Goal: Check status: Check status

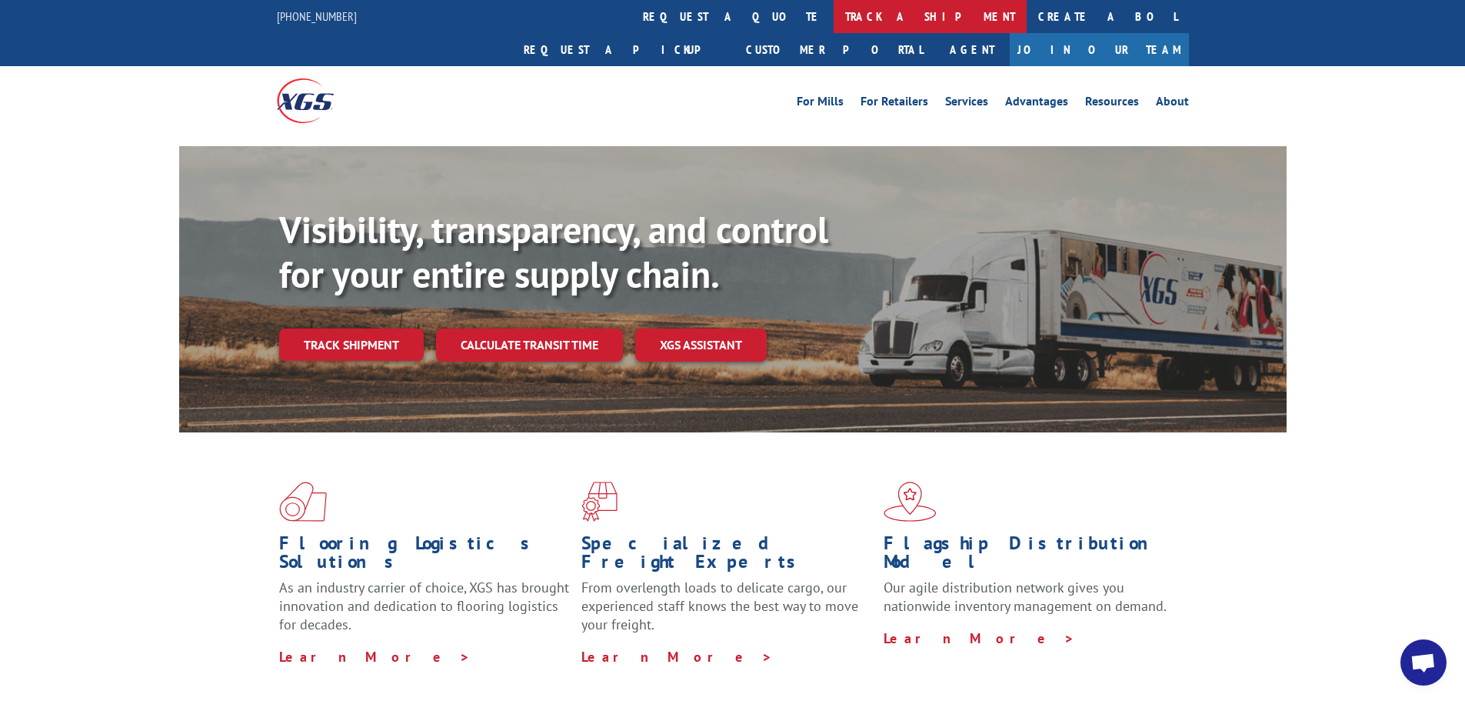
click at [834, 15] on link "track a shipment" at bounding box center [930, 16] width 193 height 33
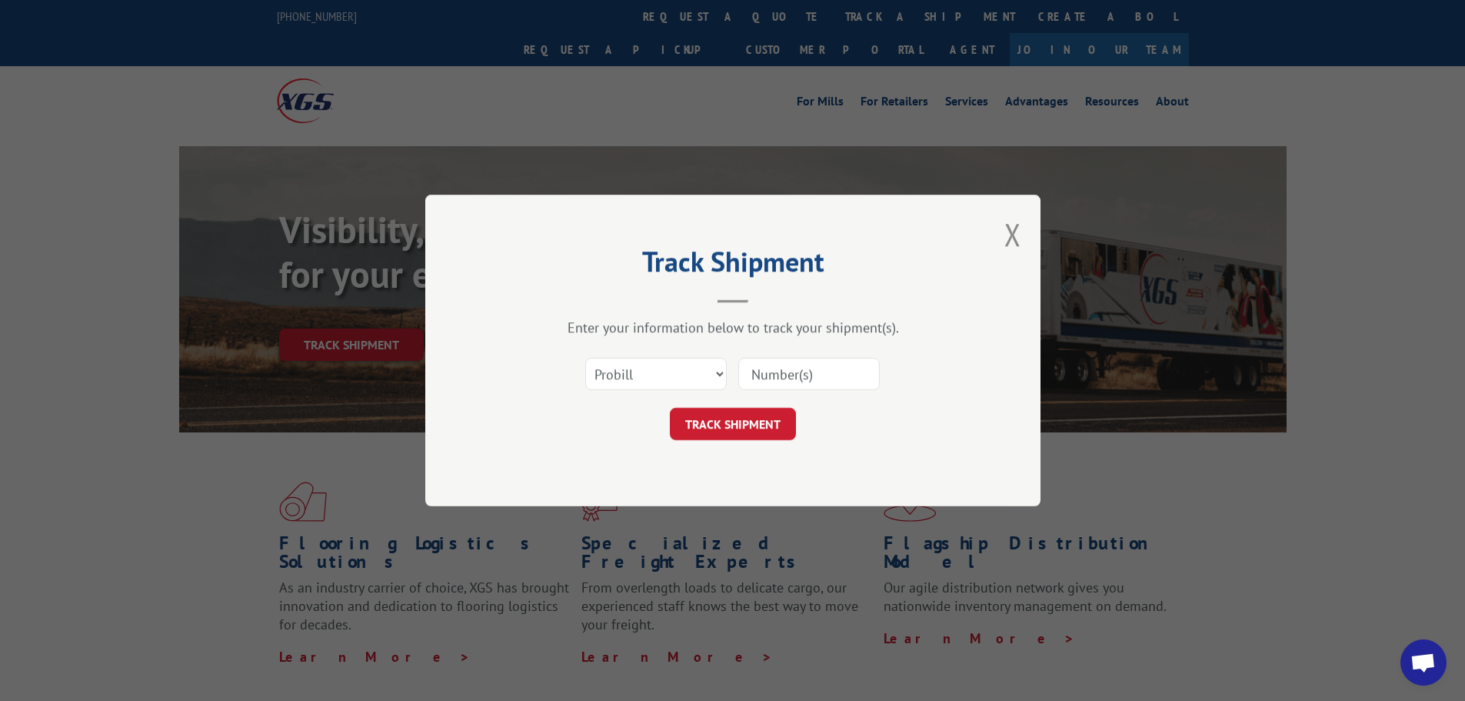
paste input "17687856"
type input "17687856"
click at [734, 428] on button "TRACK SHIPMENT" at bounding box center [733, 424] width 126 height 32
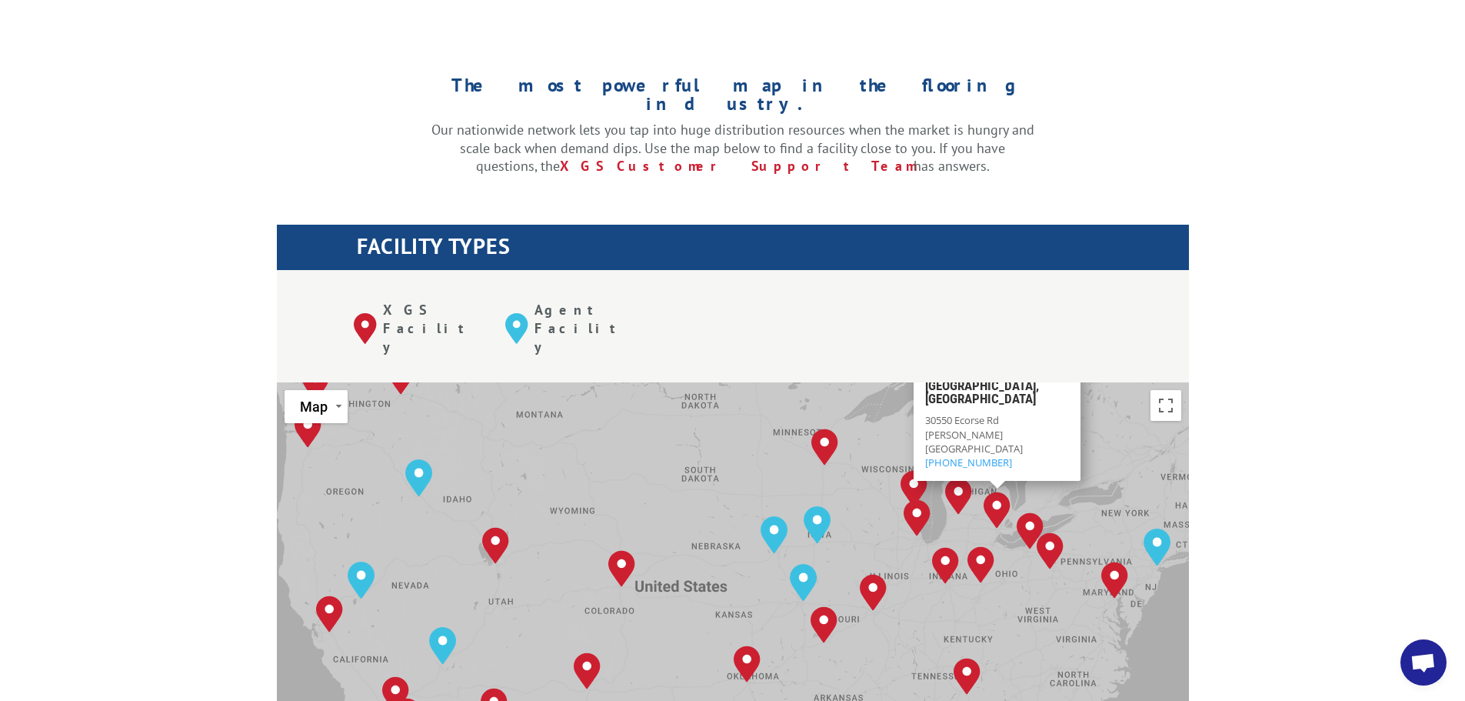
scroll to position [385, 0]
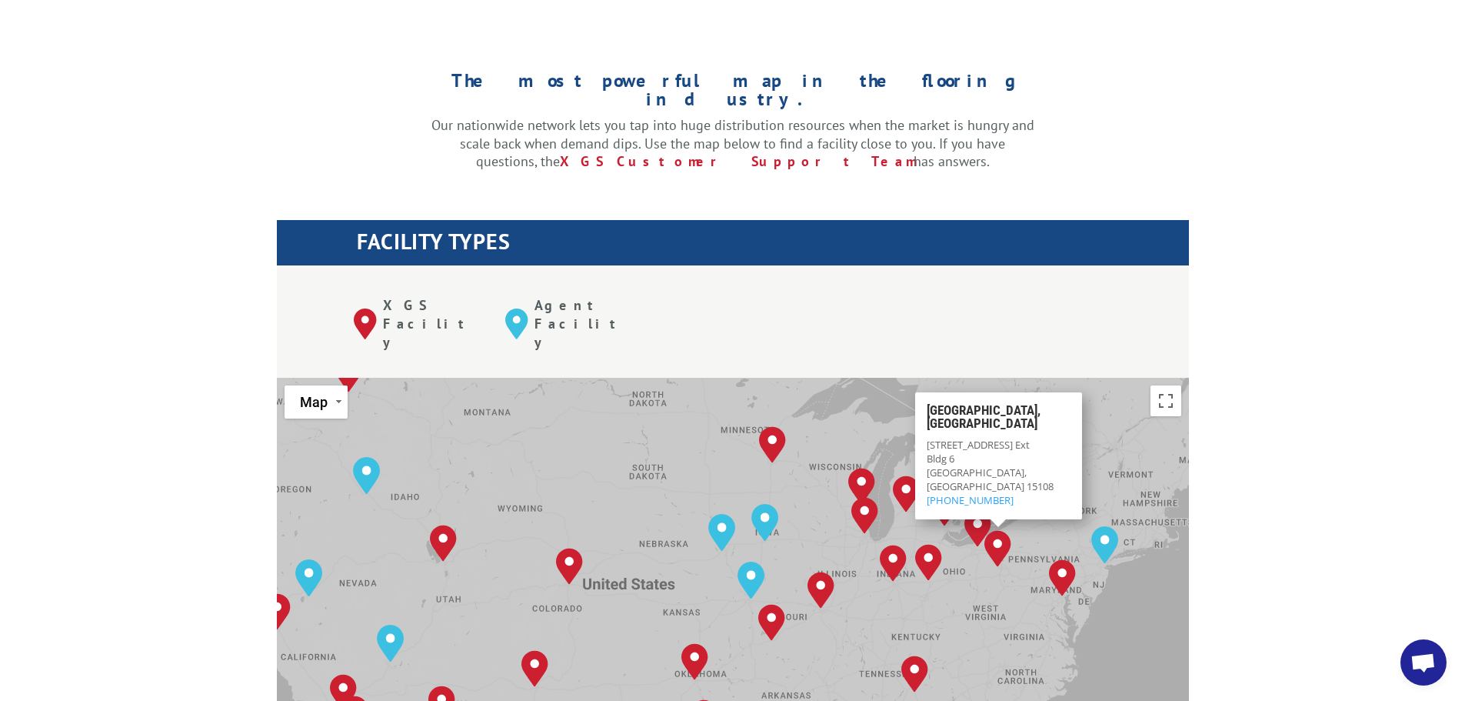
click at [994, 524] on img "Pittsburgh, PA" at bounding box center [997, 548] width 39 height 49
click at [995, 524] on img "Pittsburgh, PA" at bounding box center [997, 548] width 39 height 49
